Goal: Task Accomplishment & Management: Manage account settings

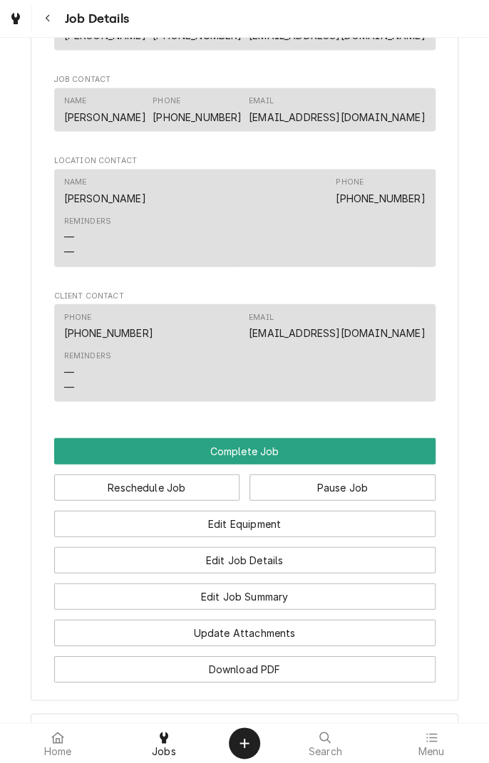
scroll to position [946, 0]
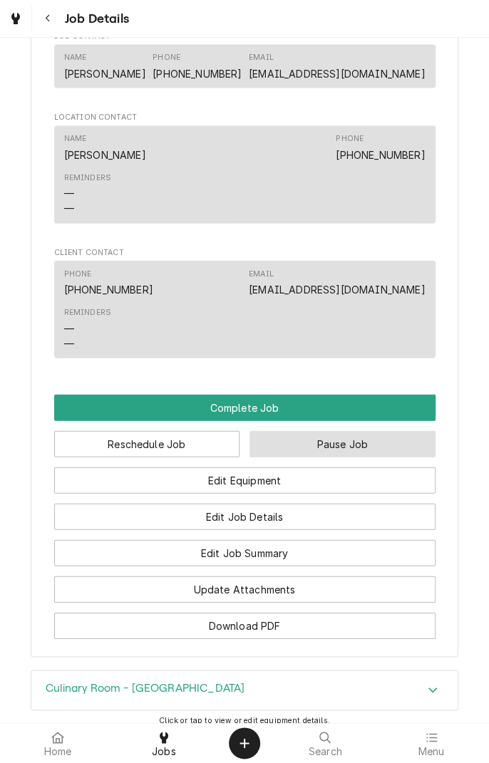
click at [350, 457] on button "Pause Job" at bounding box center [342, 444] width 186 height 26
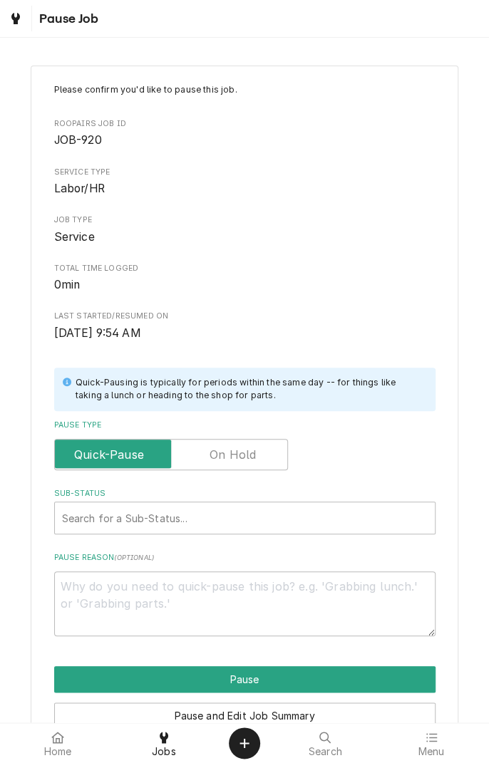
click at [117, 448] on label "Pause Type" at bounding box center [171, 454] width 234 height 31
click at [117, 448] on input "Pause Type" at bounding box center [171, 454] width 221 height 31
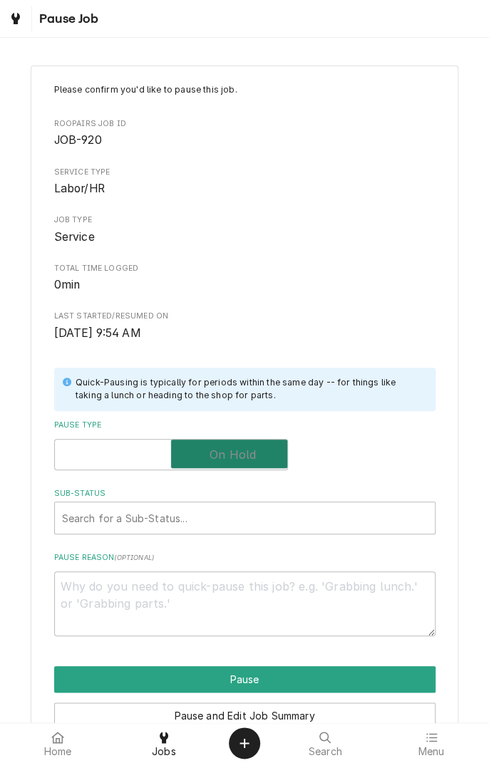
checkbox input "true"
type textarea "x"
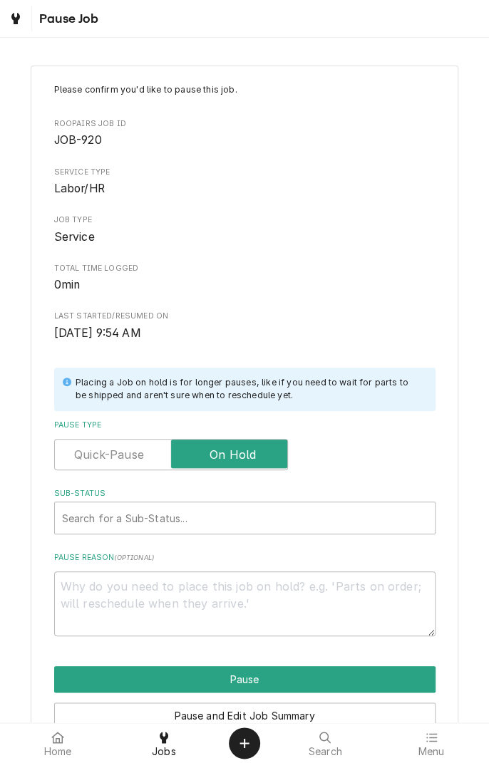
click at [121, 449] on label "Pause Type" at bounding box center [171, 454] width 234 height 31
click at [121, 449] on input "Pause Type" at bounding box center [171, 454] width 221 height 31
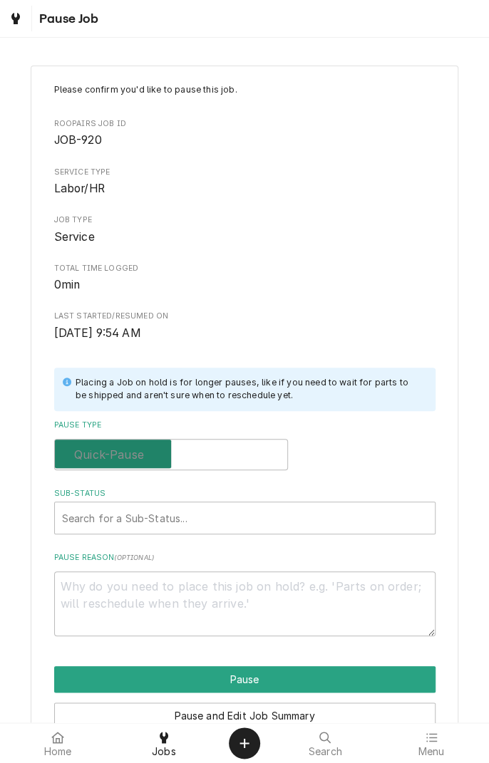
checkbox input "false"
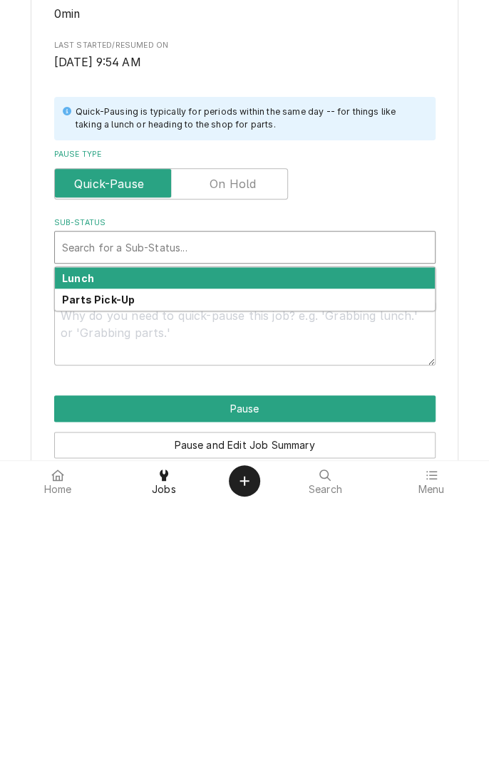
scroll to position [10, 0]
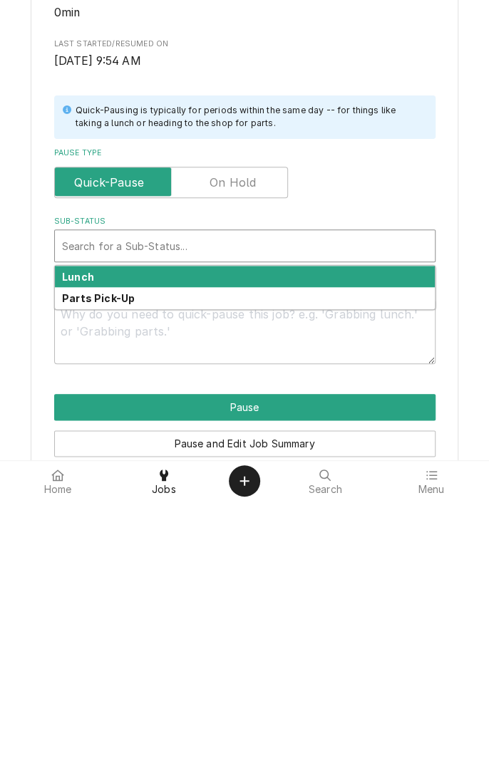
click at [313, 563] on div "Parts Pick-Up" at bounding box center [245, 560] width 380 height 22
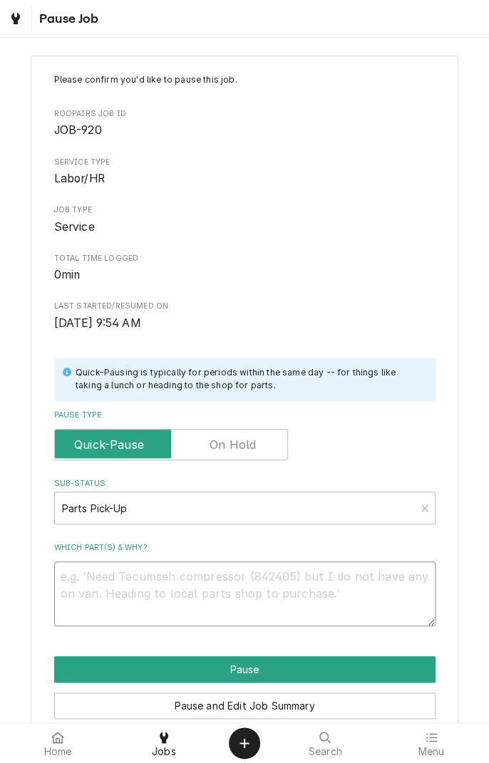
click at [293, 584] on textarea "Which part(s) & why?" at bounding box center [244, 593] width 381 height 64
type textarea "x"
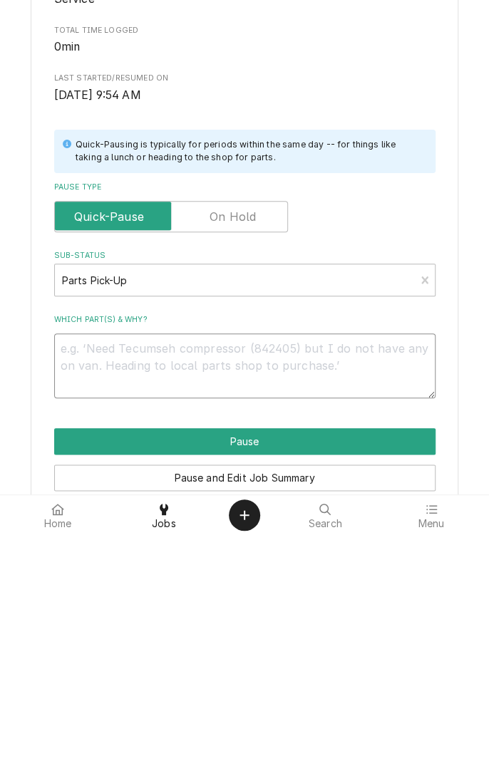
type textarea "P"
type textarea "x"
type textarea "Pa"
type textarea "x"
type textarea "Pau"
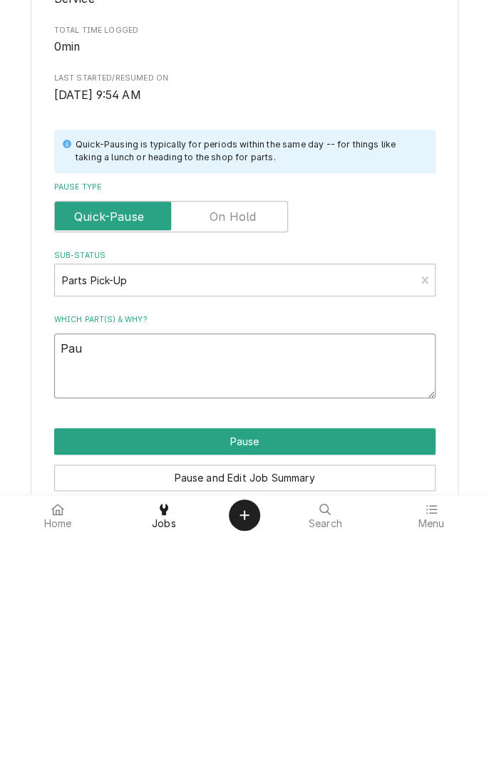
type textarea "x"
type textarea "Pa"
type textarea "x"
type textarea "P"
type textarea "x"
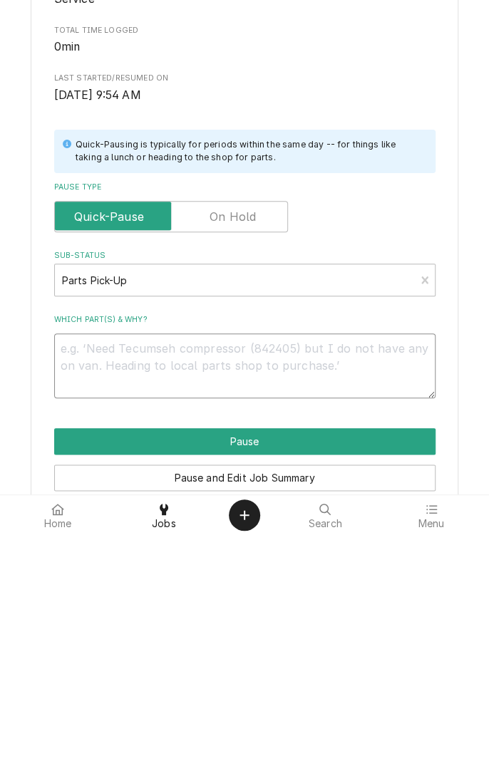
type textarea "x"
type textarea "M"
type textarea "x"
type textarea "Ma"
type textarea "x"
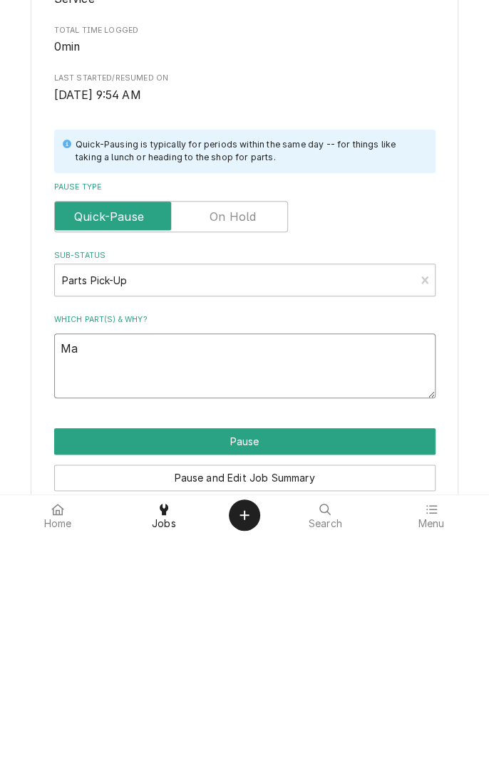
type textarea "Mai"
type textarea "x"
type textarea "Main"
type textarea "x"
type textarea "Maintenance"
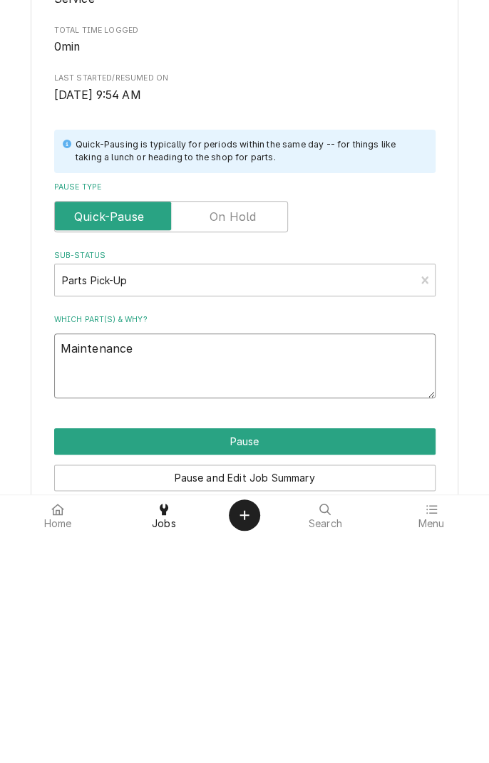
type textarea "x"
type textarea "Maintenance r"
type textarea "x"
type textarea "Maintenance re"
type textarea "x"
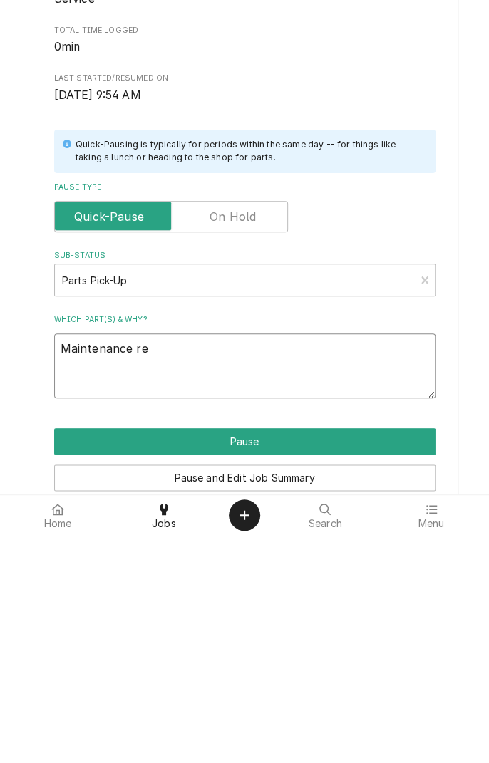
type textarea "Maintenance req"
type textarea "x"
type textarea "Maintenance request"
type textarea "x"
type textarea "Maintenance request p"
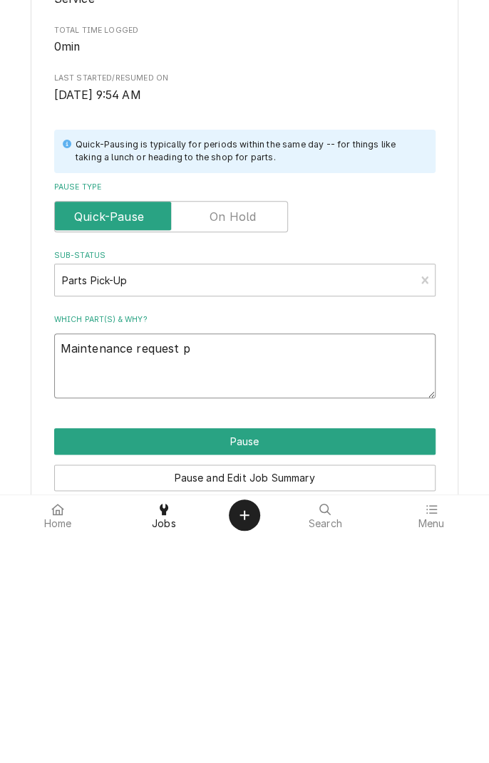
type textarea "x"
type textarea "Maintenance request pa"
type textarea "x"
type textarea "Maintenance request pau"
type textarea "x"
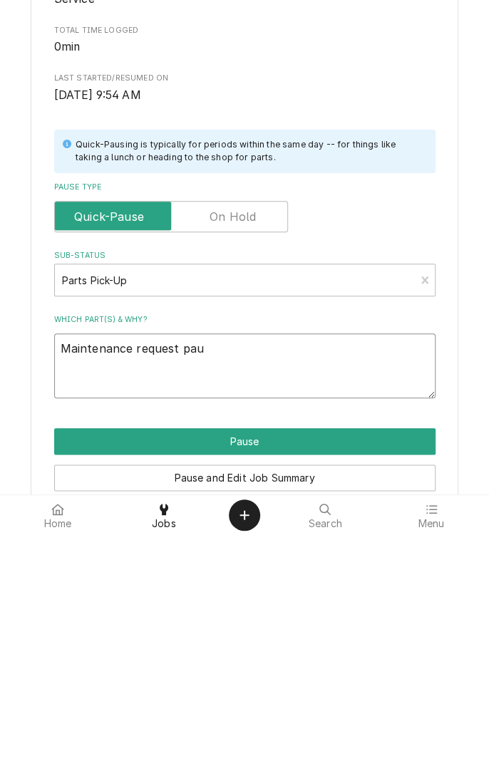
type textarea "Maintenance request paus"
type textarea "x"
type textarea "Maintenance request pause"
type textarea "x"
type textarea "Maintenance request pause f"
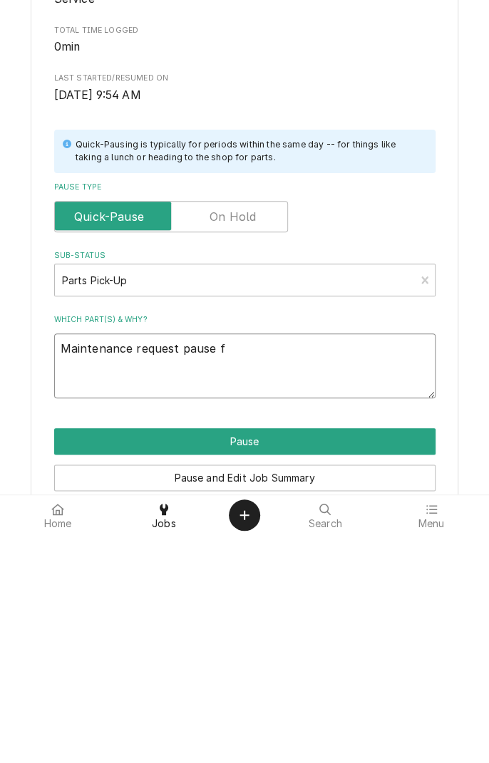
type textarea "x"
type textarea "Maintenance request pause fo"
type textarea "x"
type textarea "Maintenance request pause for"
type textarea "x"
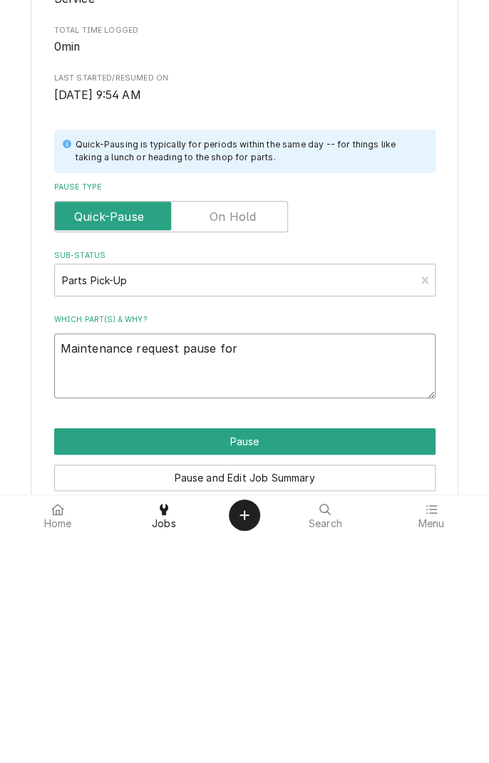
type textarea "Maintenance request pause for"
type textarea "x"
type textarea "Maintenance request pause for c"
type textarea "x"
type textarea "Maintenance request pause for cl"
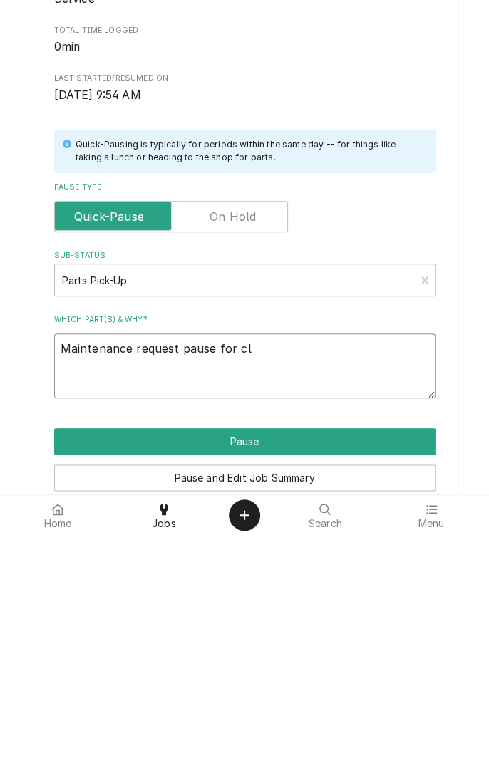
type textarea "x"
type textarea "Maintenance request pause for cla"
type textarea "x"
type textarea "Maintenance request pause for clas"
type textarea "x"
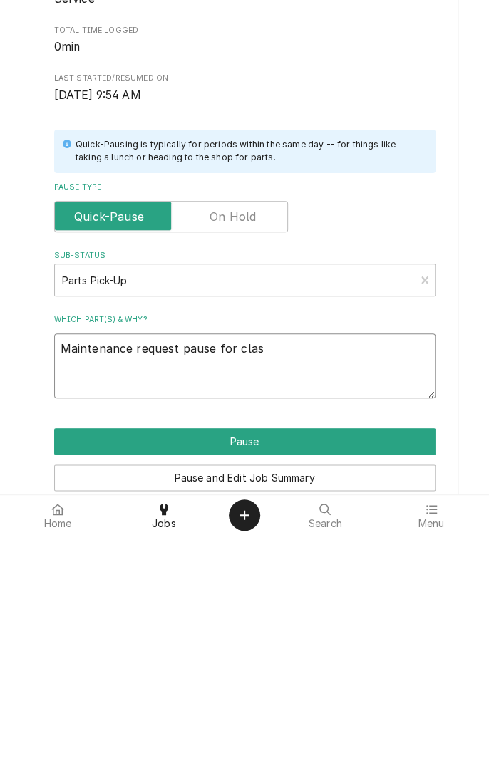
type textarea "Maintenance request pause for class"
type textarea "x"
type textarea "Maintenance request pause for class"
type textarea "x"
type textarea "Maintenance request pause for class a"
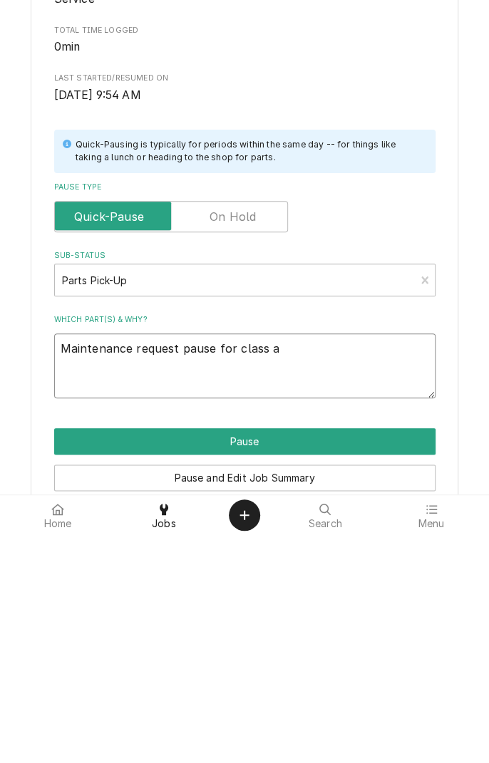
type textarea "x"
type textarea "Maintenance request pause for class al"
type textarea "x"
type textarea "Maintenance request pause for class als"
type textarea "x"
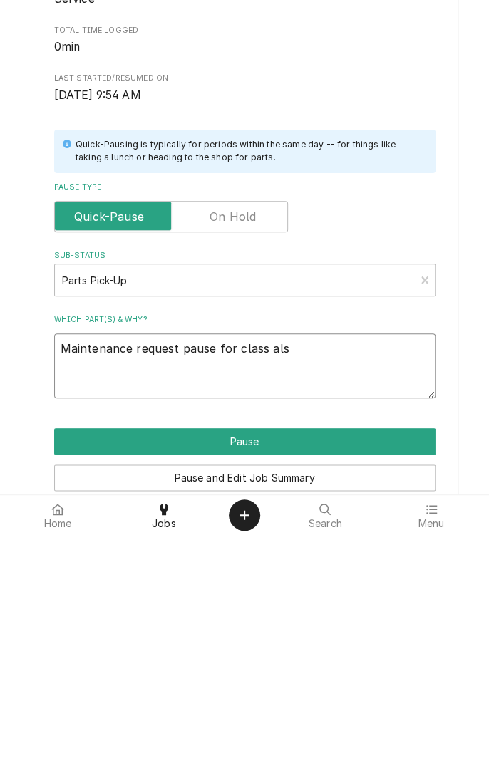
type textarea "Maintenance request pause for class also"
type textarea "x"
type textarea "Maintenance request pause for class also n"
type textarea "x"
type textarea "Maintenance request pause for class also ne"
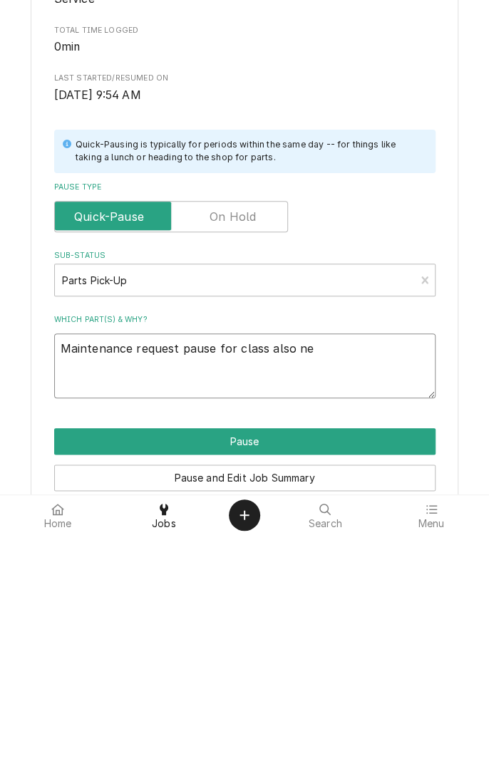
type textarea "x"
type textarea "Maintenance request pause for class also nee"
type textarea "x"
type textarea "Maintenance request pause for class also need"
type textarea "x"
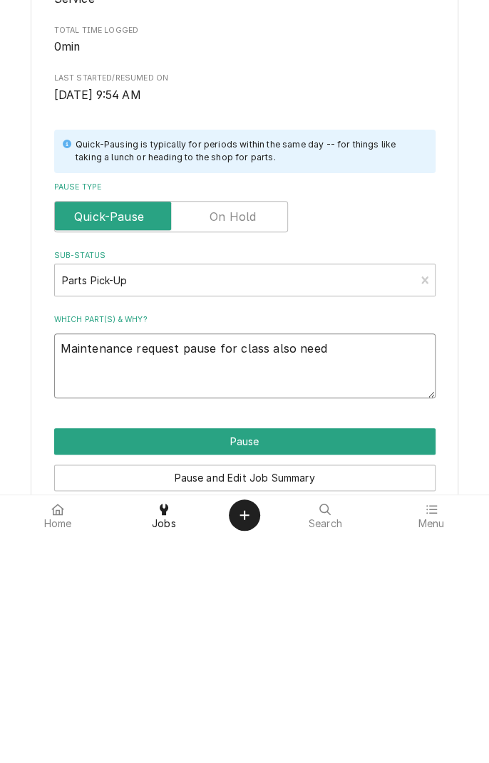
type textarea "Maintenance request pause for class also need"
type textarea "x"
type textarea "Maintenance request pause for class also need t"
type textarea "x"
type textarea "Maintenance request pause for class also need to"
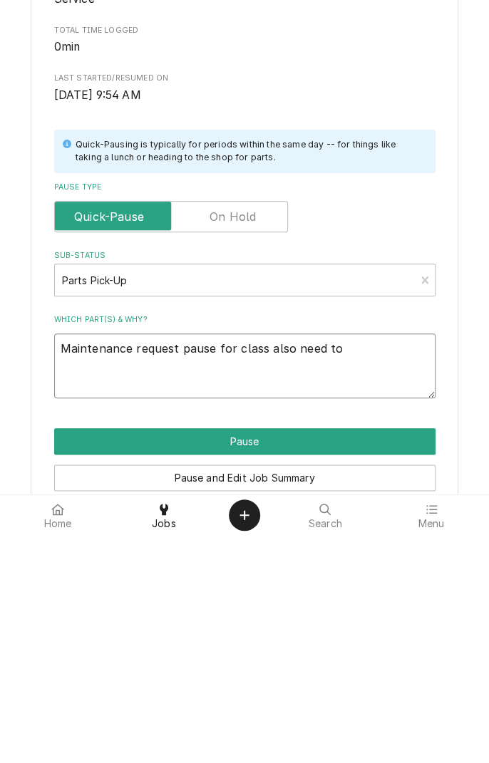
type textarea "x"
type textarea "Maintenance request pause for class also need to"
type textarea "x"
type textarea "Maintenance request pause for class also need to p"
type textarea "x"
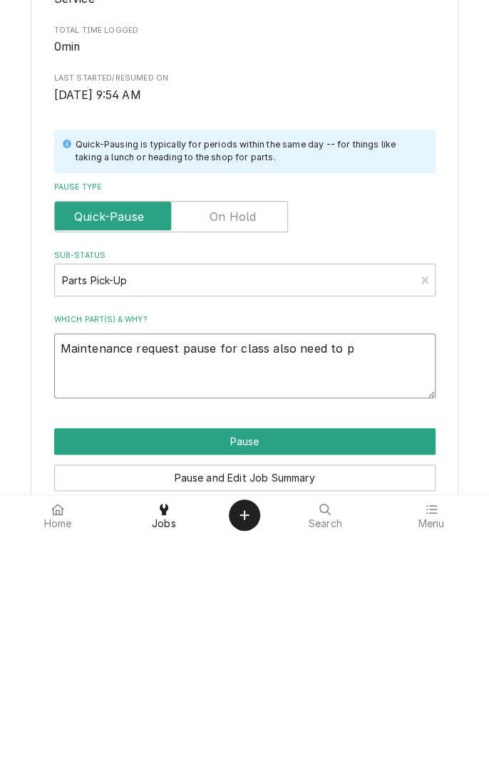
type textarea "Maintenance request pause for class also need to pi"
type textarea "x"
type textarea "Maintenance request pause for class also need to pic"
type textarea "x"
type textarea "Maintenance request pause for class also need to pick"
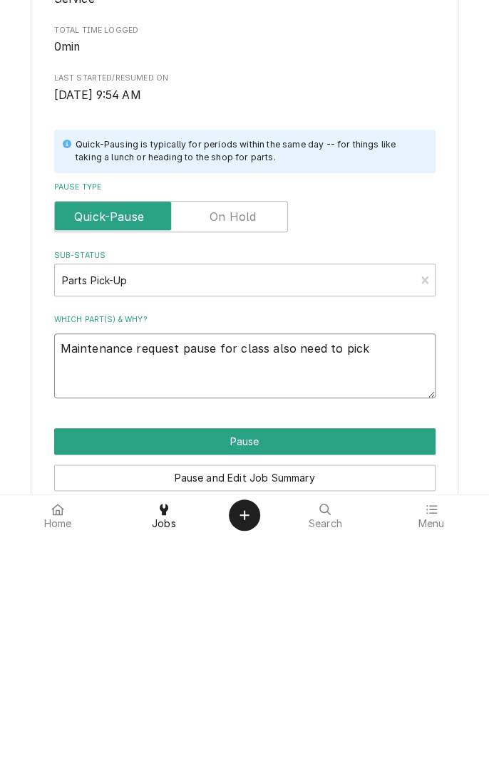
type textarea "x"
type textarea "Maintenance request pause for class also need to pick"
type textarea "x"
type textarea "Maintenance request pause for class also need to pick u"
type textarea "x"
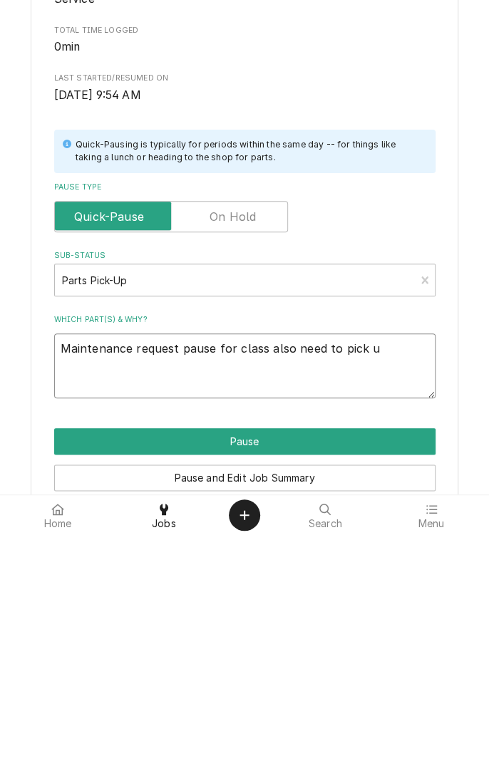
type textarea "Maintenance request pause for class also need to pick up"
type textarea "x"
type textarea "Maintenance request pause for class also need to pick up"
type textarea "x"
type textarea "Maintenance request pause for class also need to pick up h"
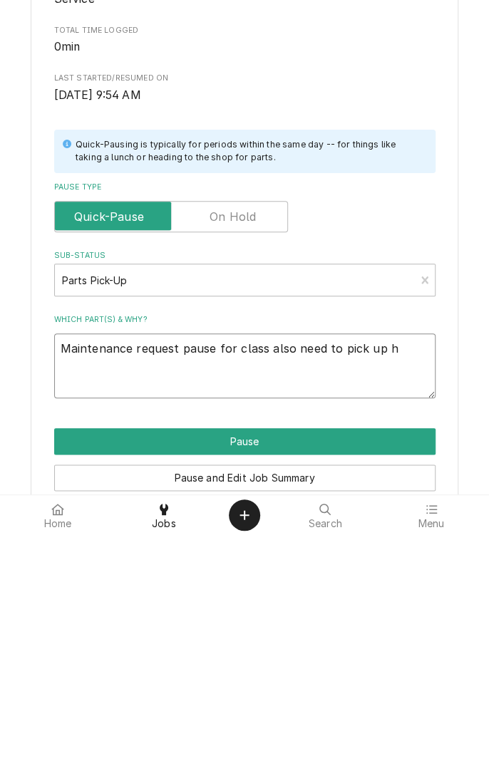
type textarea "x"
type textarea "Maintenance request pause for class also need to pick up he"
type textarea "x"
type textarea "Maintenance request pause for class also need to pick up hea"
type textarea "x"
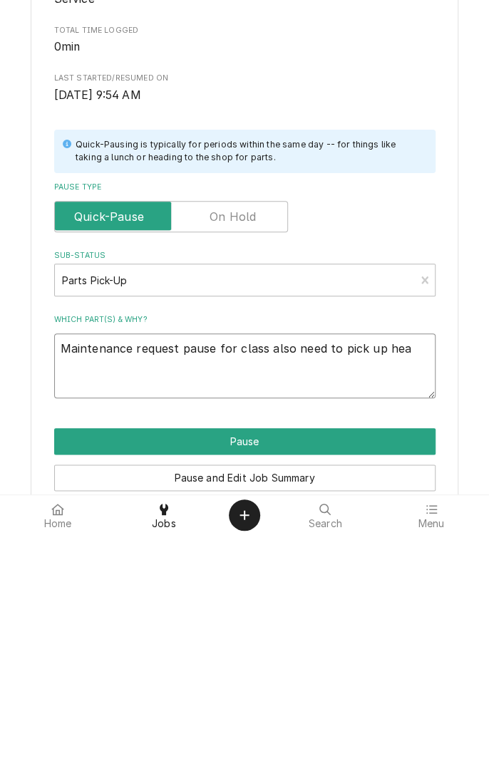
type textarea "Maintenance request pause for class also need to pick up heat"
type textarea "x"
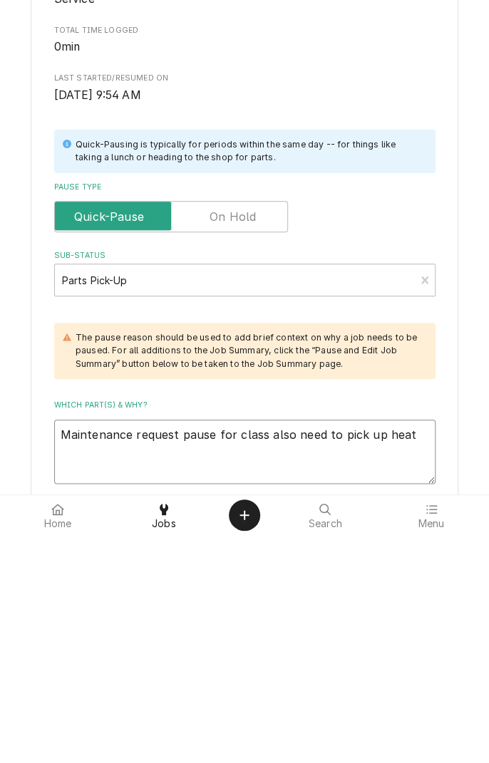
type textarea "Maintenance request pause for class also need to pick up heat"
type textarea "x"
type textarea "Maintenance request pause for class also need to pick up heat g"
type textarea "x"
type textarea "Maintenance request pause for class also need to pick up heat gu"
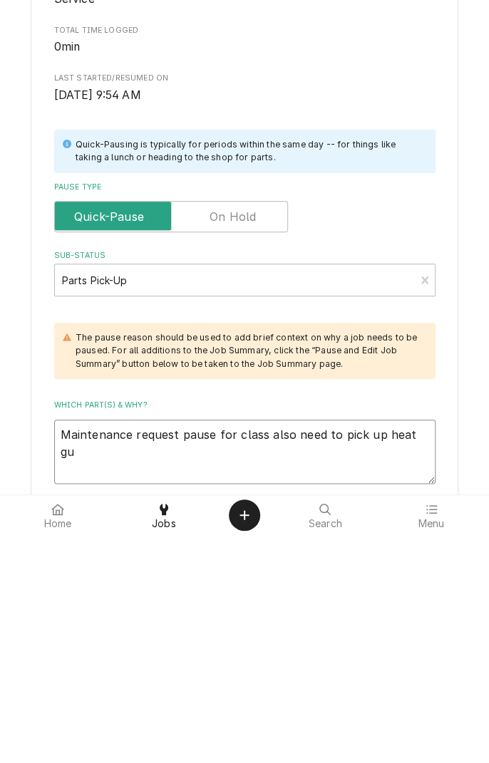
type textarea "x"
type textarea "Maintenance request pause for class also need to pick up heat gun"
type textarea "x"
type textarea "Maintenance request pause for class also need to pick up heat gun f"
type textarea "x"
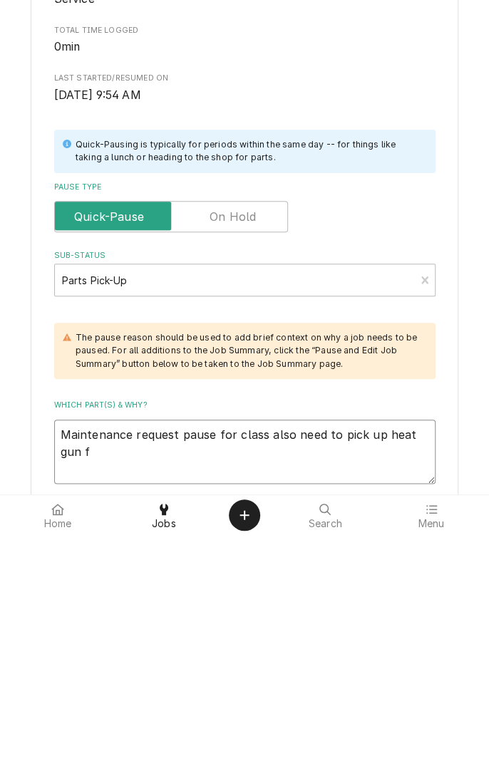
type textarea "Maintenance request pause for class also need to pick up heat gun fr"
type textarea "x"
type textarea "Maintenance request pause for class also need to pick up heat gun fro"
type textarea "x"
type textarea "Maintenance request pause for class also need to pick up heat gun from"
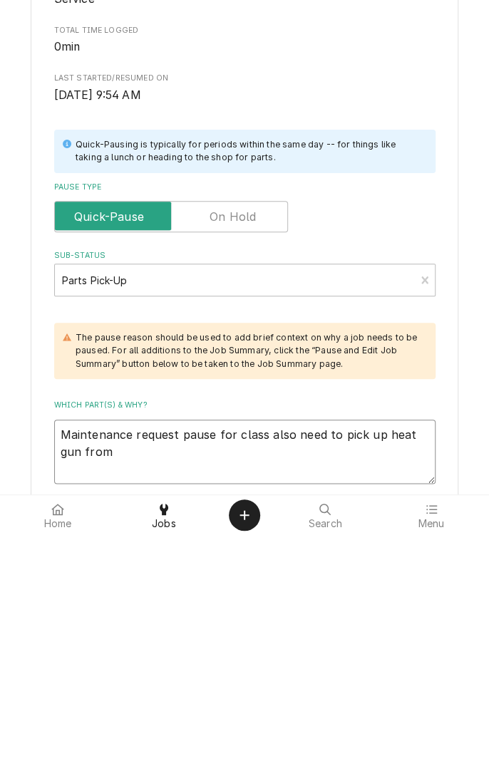
type textarea "x"
type textarea "Maintenance request pause for class also need to pick up heat gun from"
type textarea "x"
type textarea "Maintenance request pause for class also need to pick up heat gun from s"
type textarea "x"
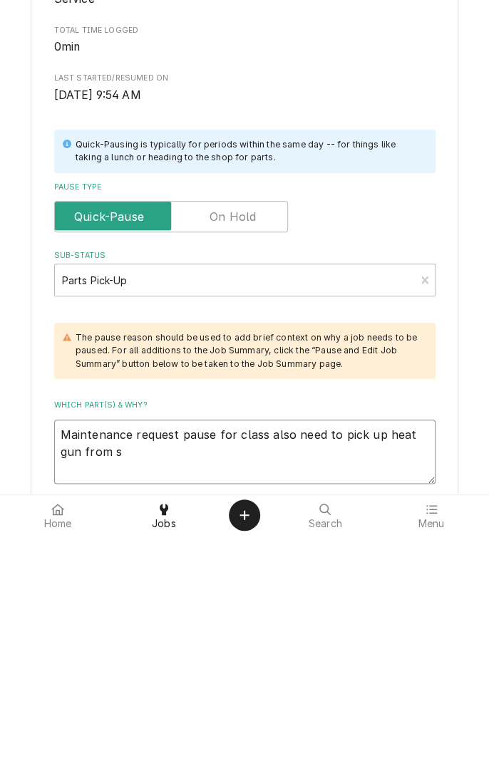
type textarea "Maintenance request pause for class also need to pick up heat gun from sh"
type textarea "x"
type textarea "Maintenance request pause for class also need to pick up heat gun from sho"
type textarea "x"
type textarea "Maintenance request pause for class also need to pick up heat gun from shop"
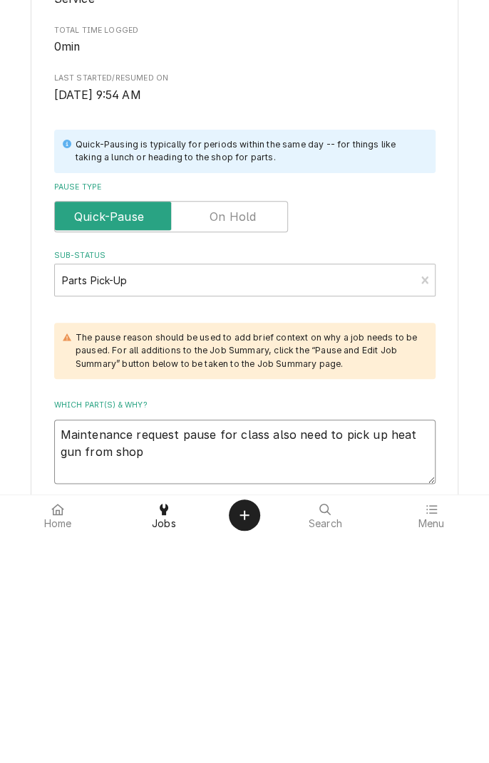
type textarea "x"
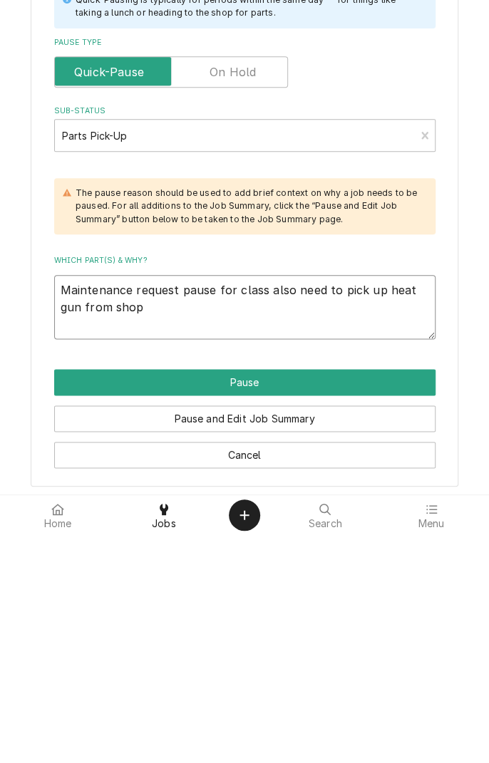
scroll to position [158, 0]
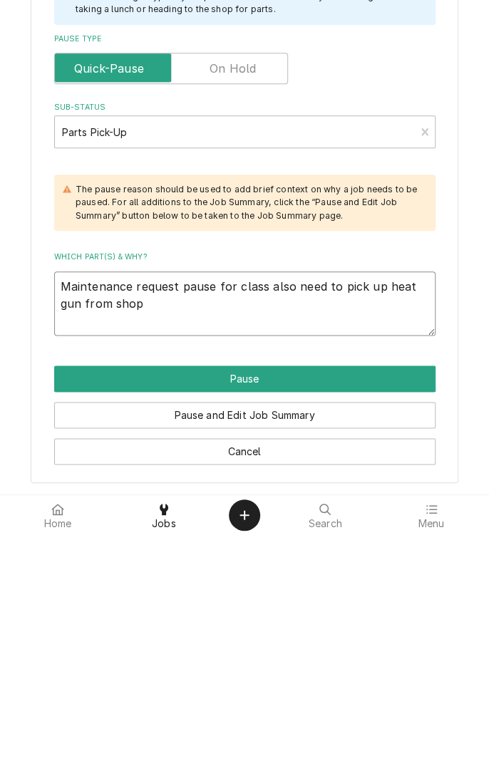
type textarea "Maintenance request pause for class also need to pick up heat gun from shop"
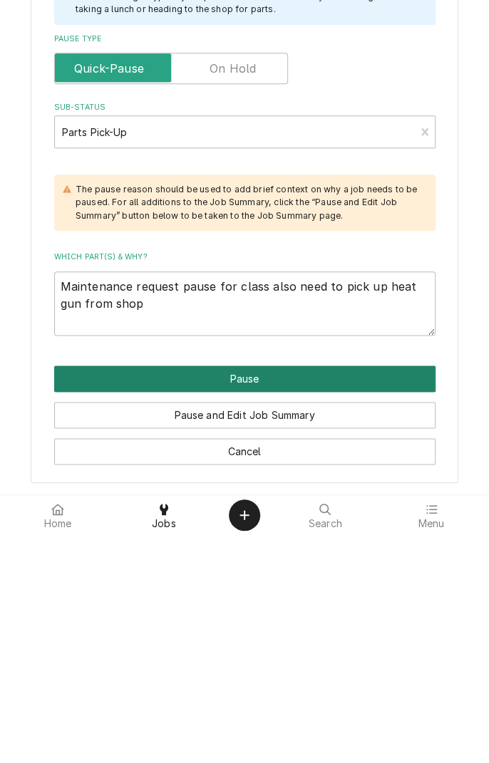
click at [326, 604] on button "Pause" at bounding box center [244, 606] width 381 height 26
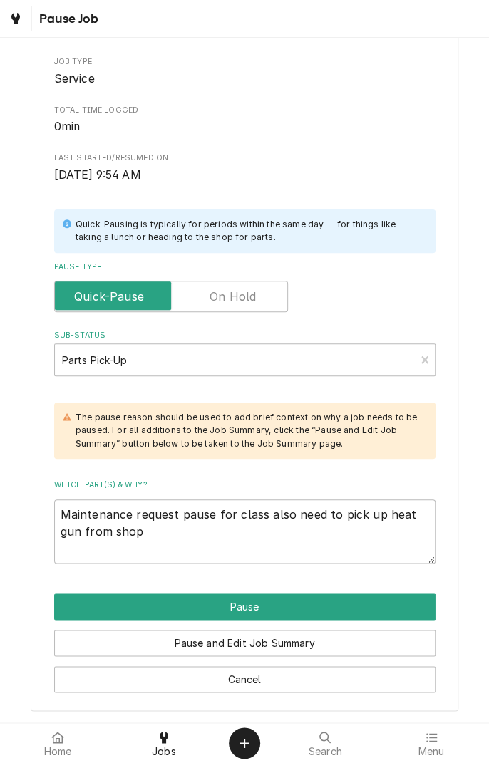
type textarea "x"
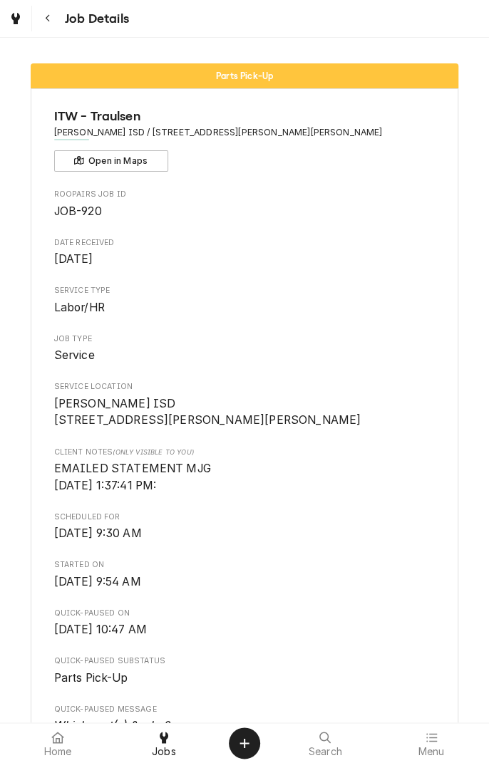
click at [55, 26] on button "Navigate back" at bounding box center [48, 19] width 26 height 26
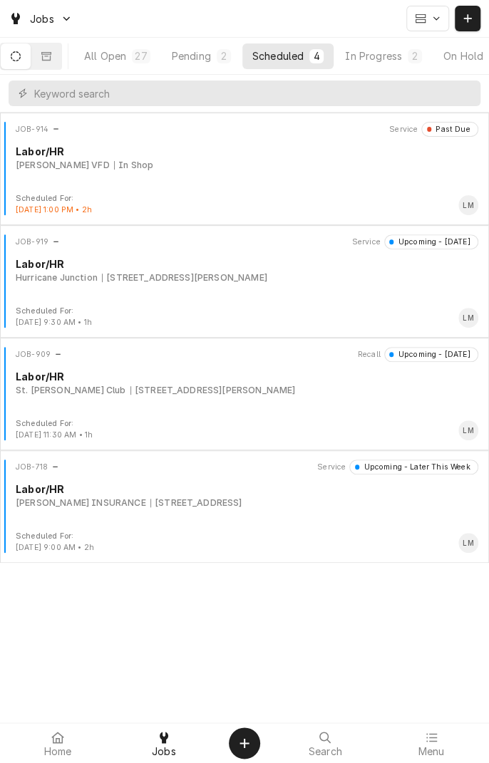
click at [388, 58] on div "In Progress" at bounding box center [373, 55] width 57 height 15
